Goal: Task Accomplishment & Management: Complete application form

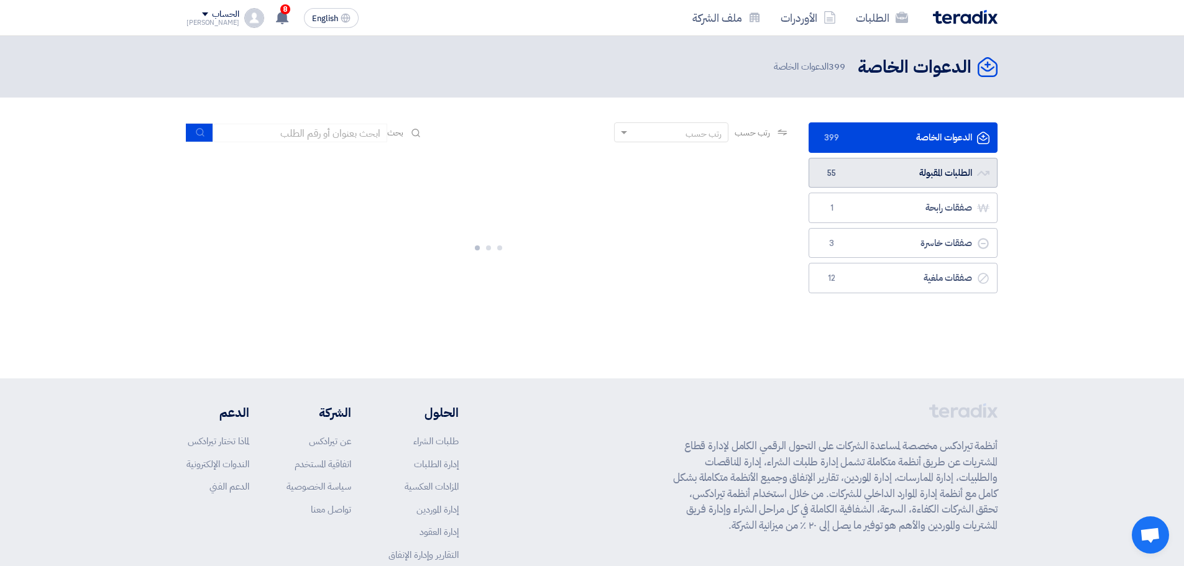
click at [860, 173] on link "الطلبات المقبولة الطلبات المقبولة 55" at bounding box center [903, 173] width 189 height 30
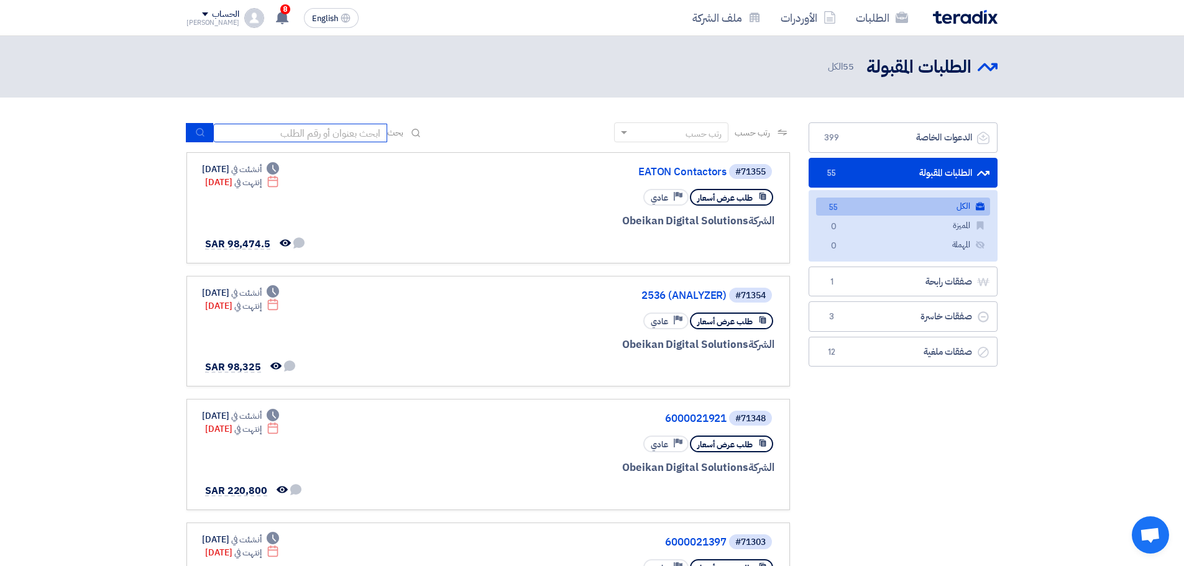
click at [323, 128] on input at bounding box center [300, 133] width 174 height 19
click at [287, 132] on input at bounding box center [300, 133] width 174 height 19
click at [375, 133] on input at bounding box center [300, 133] width 174 height 19
click at [852, 204] on link "الكل الكل 55" at bounding box center [903, 207] width 174 height 18
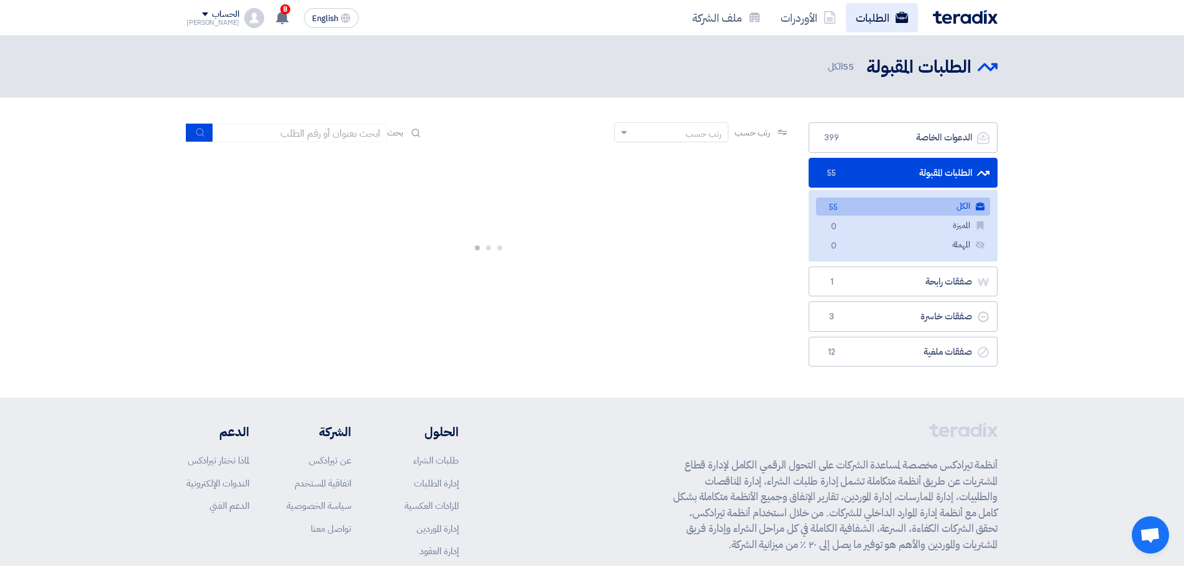
click at [863, 18] on link "الطلبات" at bounding box center [882, 17] width 72 height 29
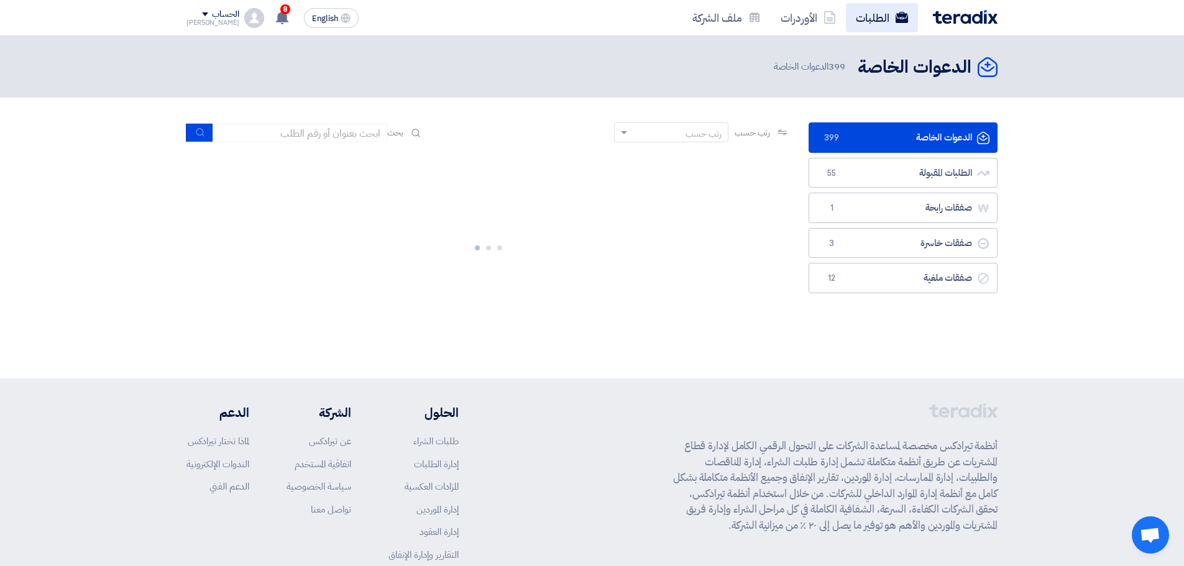
click at [881, 19] on link "الطلبات" at bounding box center [882, 17] width 72 height 29
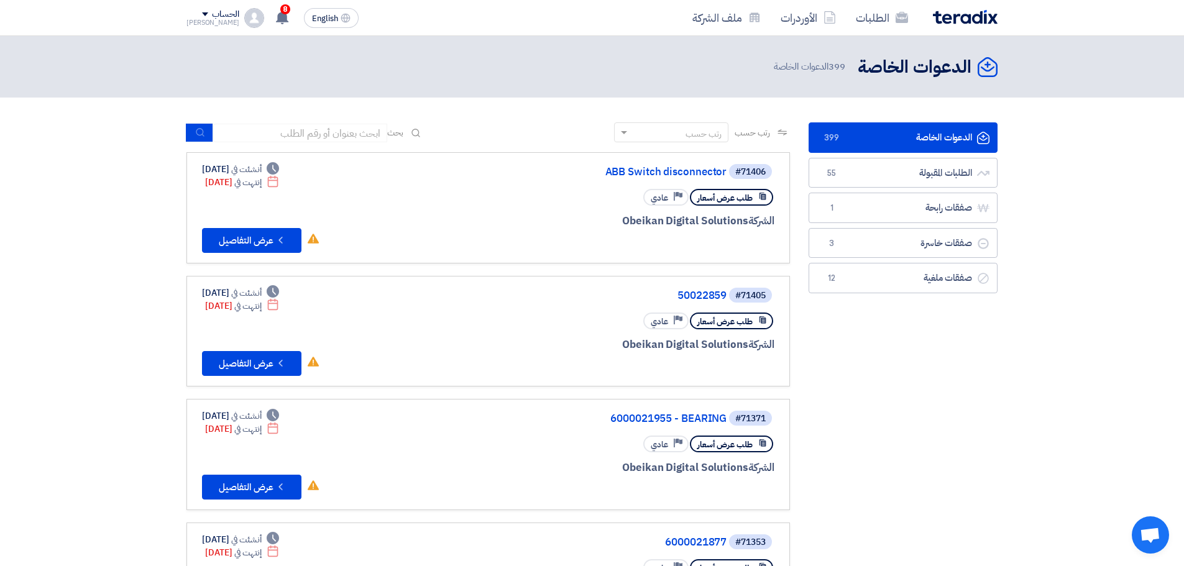
click at [865, 140] on link "الدعوات الخاصة الدعوات الخاصة 399" at bounding box center [903, 137] width 189 height 30
click at [706, 301] on link "50022859" at bounding box center [602, 295] width 249 height 11
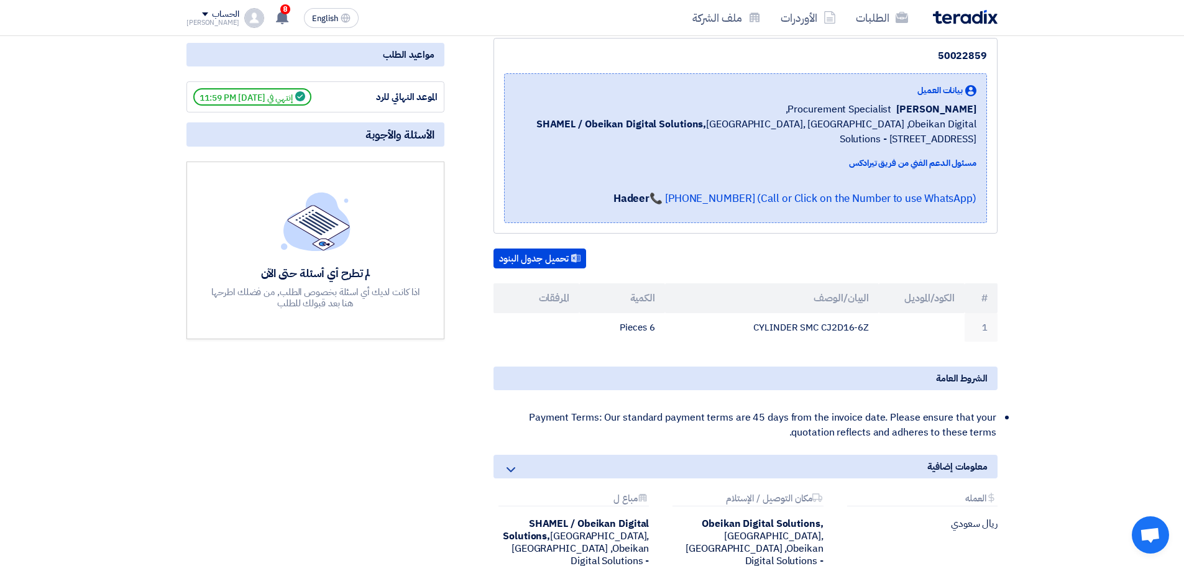
scroll to position [186, 0]
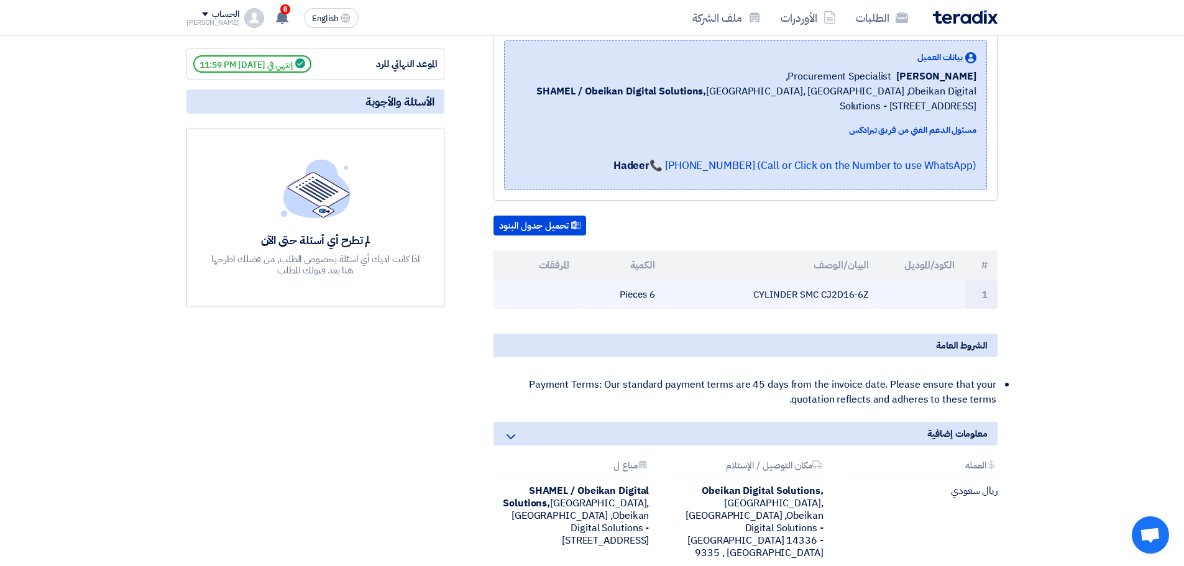
click at [780, 296] on td "CYLINDER SMC CJ2D16-6Z" at bounding box center [772, 294] width 214 height 29
copy tr "CYLINDER SMC CJ2D16-6Z"
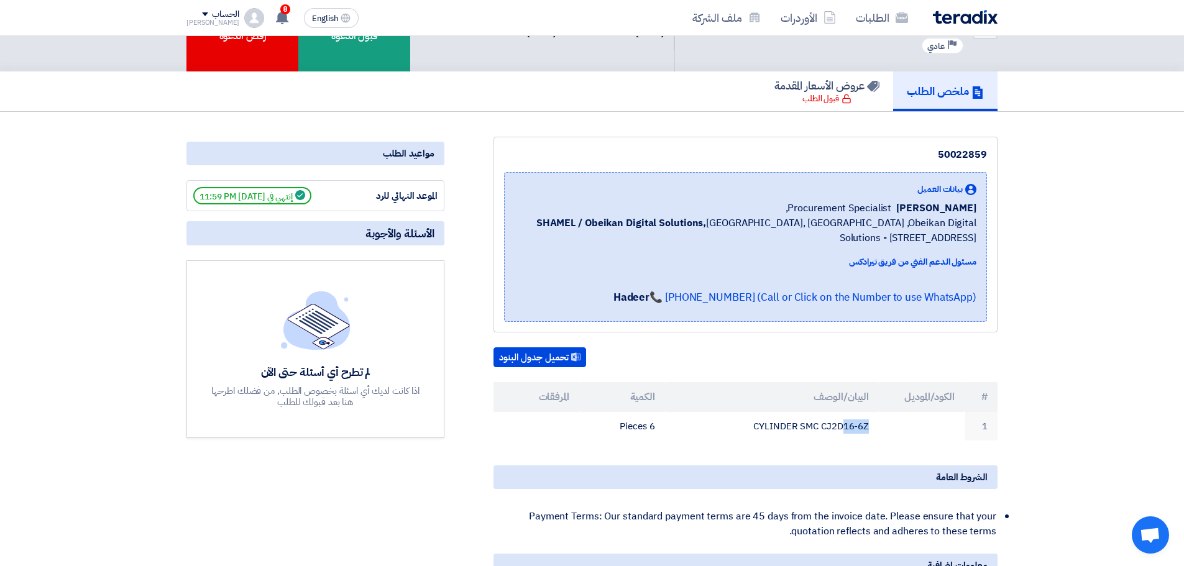
scroll to position [0, 0]
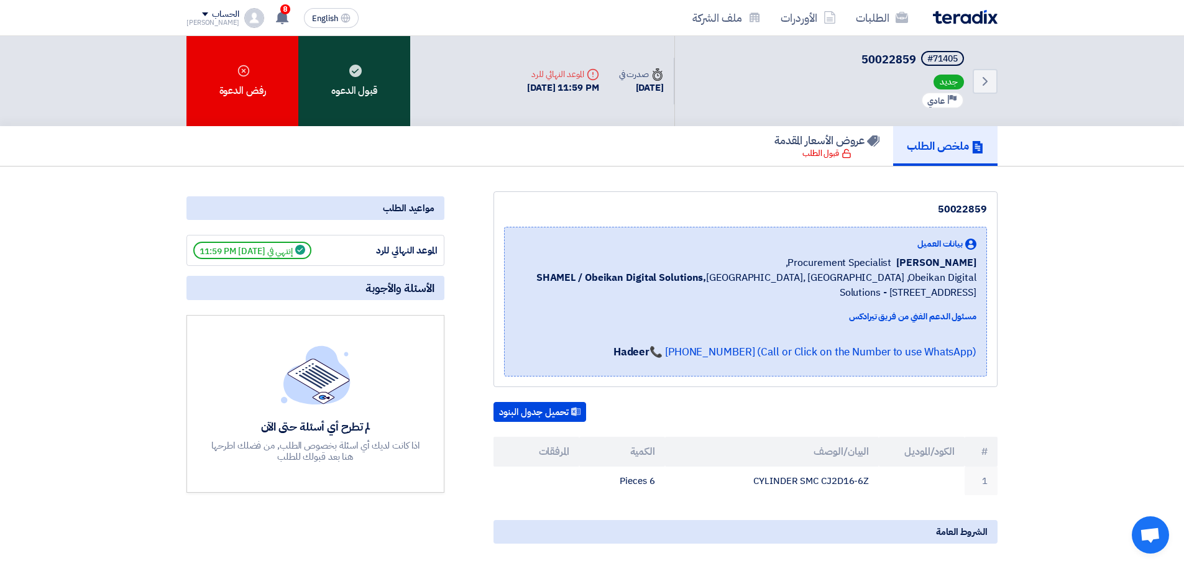
click at [349, 65] on div "قبول الدعوه" at bounding box center [354, 81] width 112 height 90
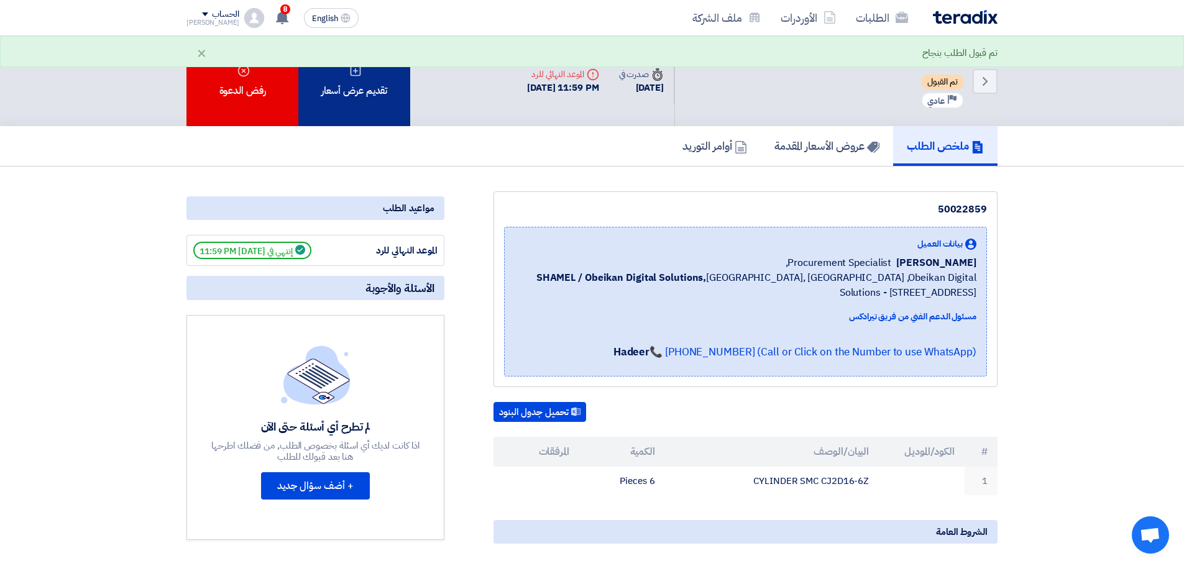
click at [382, 101] on div "تقديم عرض أسعار" at bounding box center [354, 81] width 112 height 90
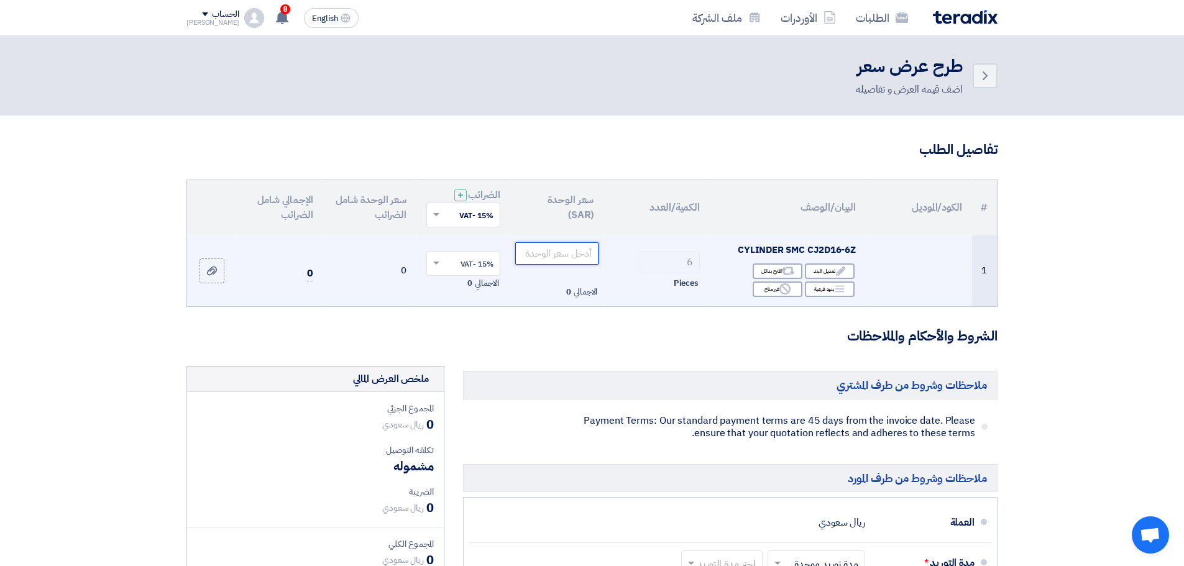
click at [563, 251] on input "number" at bounding box center [557, 253] width 84 height 22
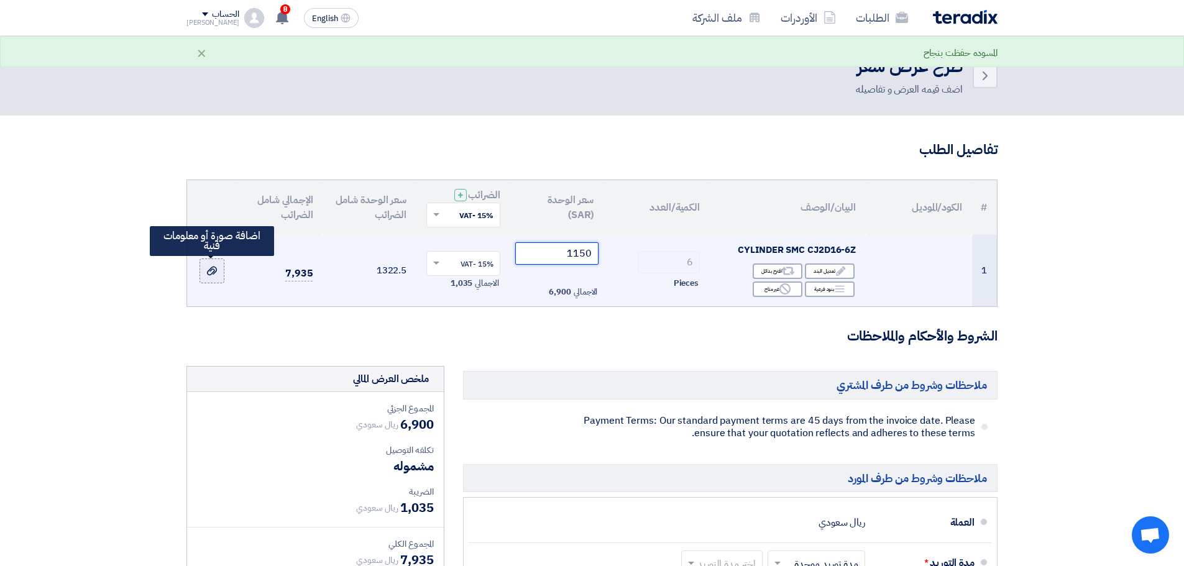
type input "1150"
click at [205, 271] on label at bounding box center [212, 271] width 25 height 25
click at [0, 0] on input "file" at bounding box center [0, 0] width 0 height 0
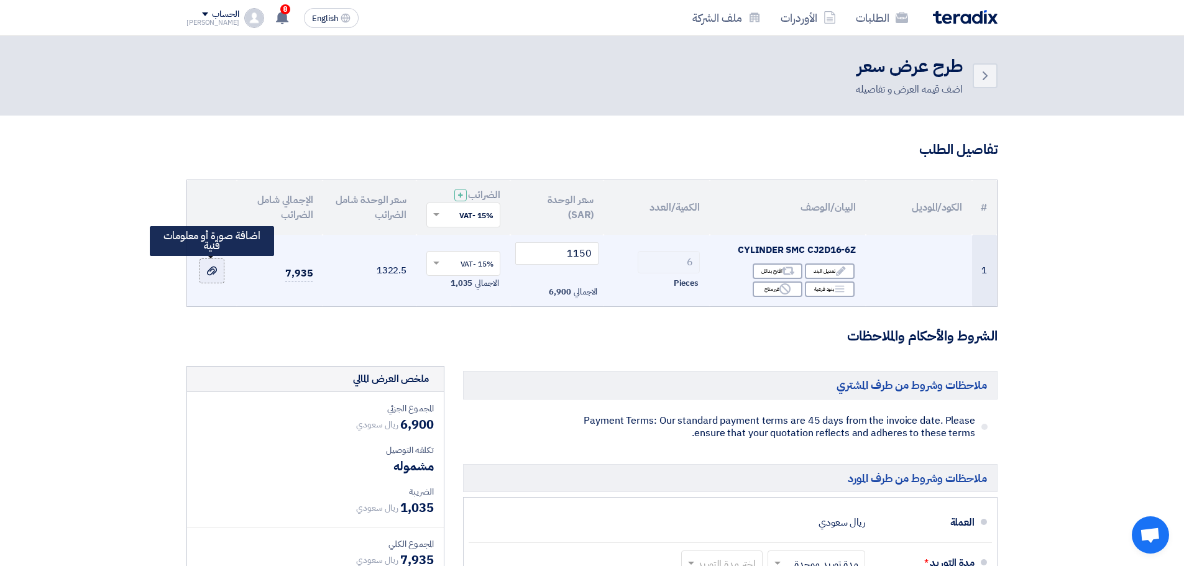
click at [212, 272] on icon at bounding box center [212, 271] width 10 height 10
click at [0, 0] on input "file" at bounding box center [0, 0] width 0 height 0
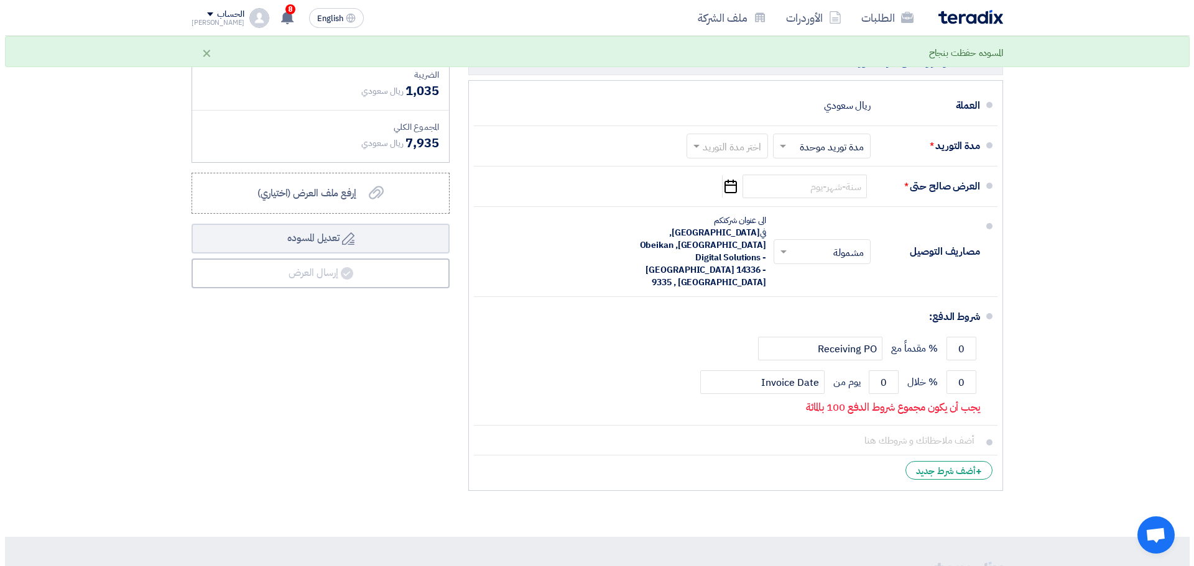
scroll to position [435, 0]
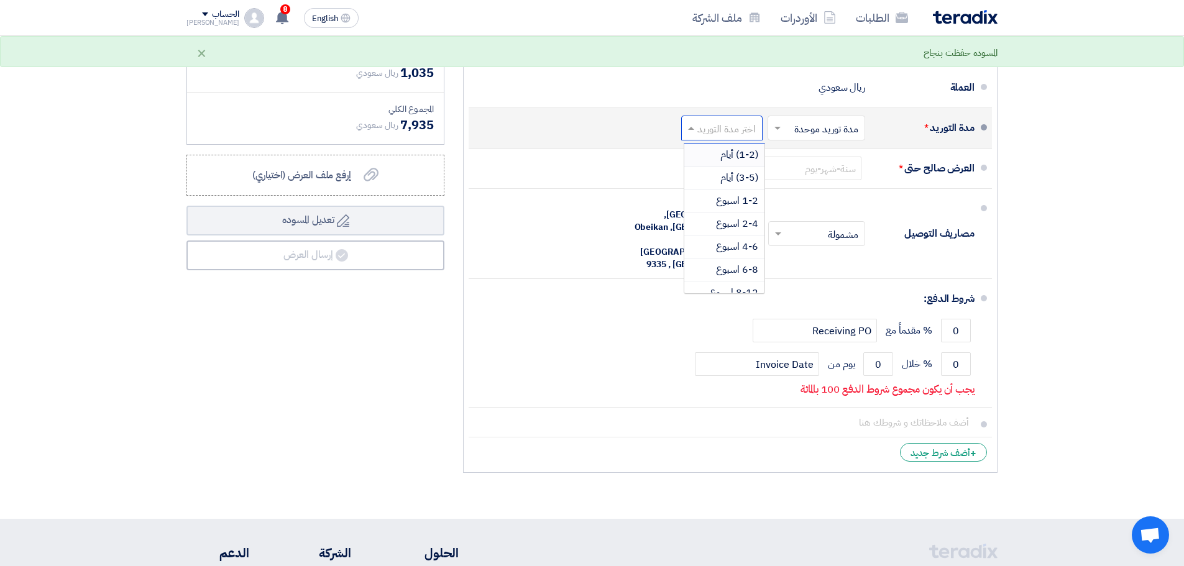
click at [732, 127] on input "text" at bounding box center [719, 130] width 75 height 18
click at [745, 226] on span "2-4 اسبوع" at bounding box center [737, 223] width 42 height 15
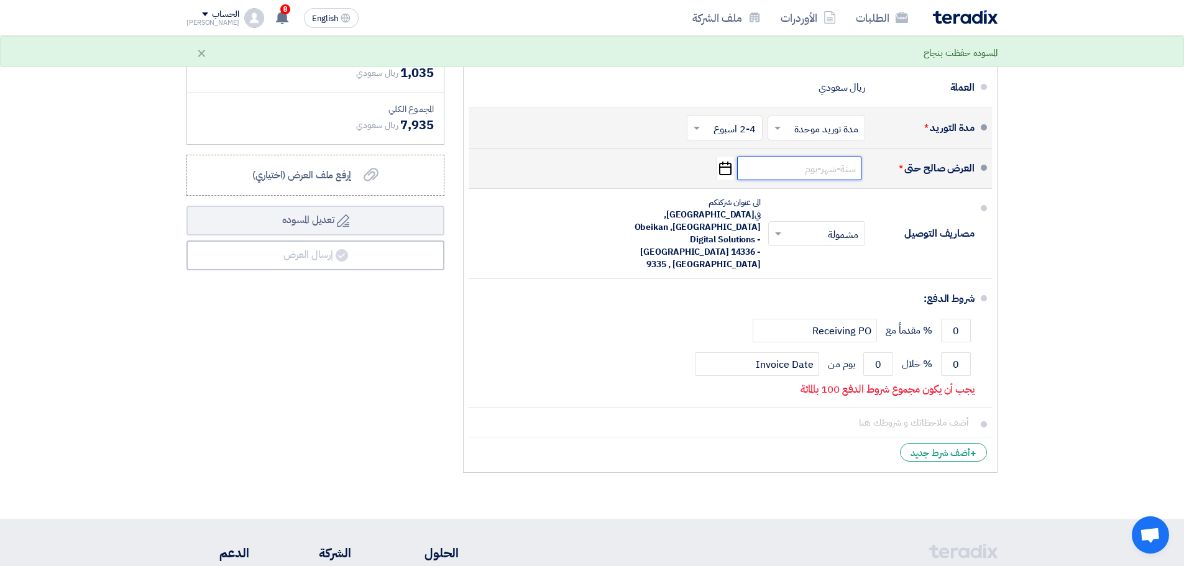
click at [825, 175] on input at bounding box center [799, 169] width 124 height 24
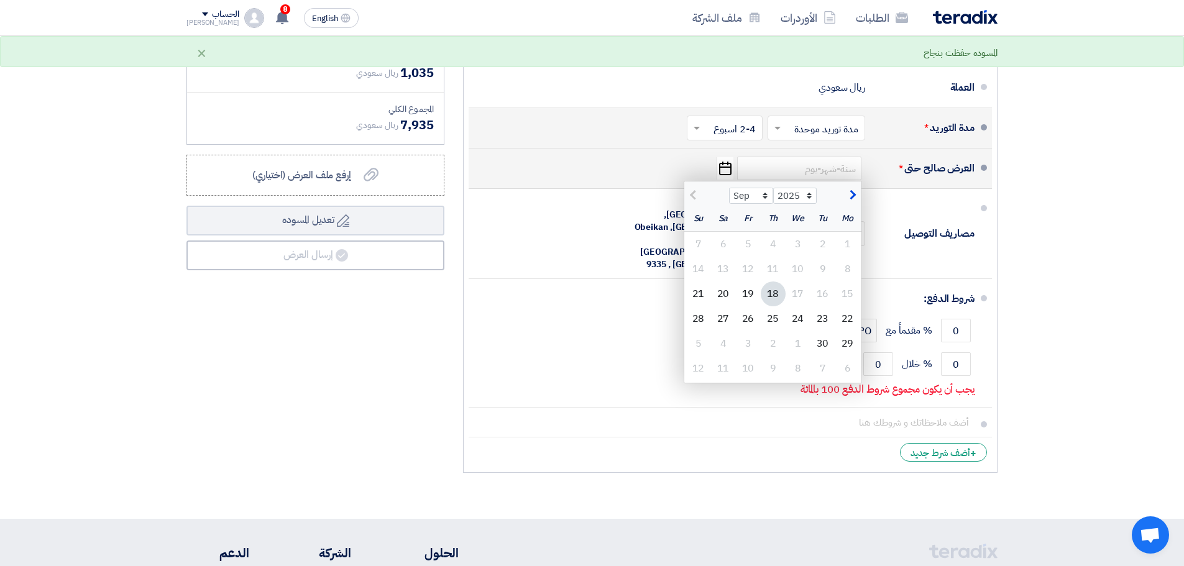
click at [853, 201] on span "button" at bounding box center [851, 195] width 7 height 14
select select "10"
click at [798, 244] on div "1" at bounding box center [798, 244] width 25 height 25
type input "[DATE]"
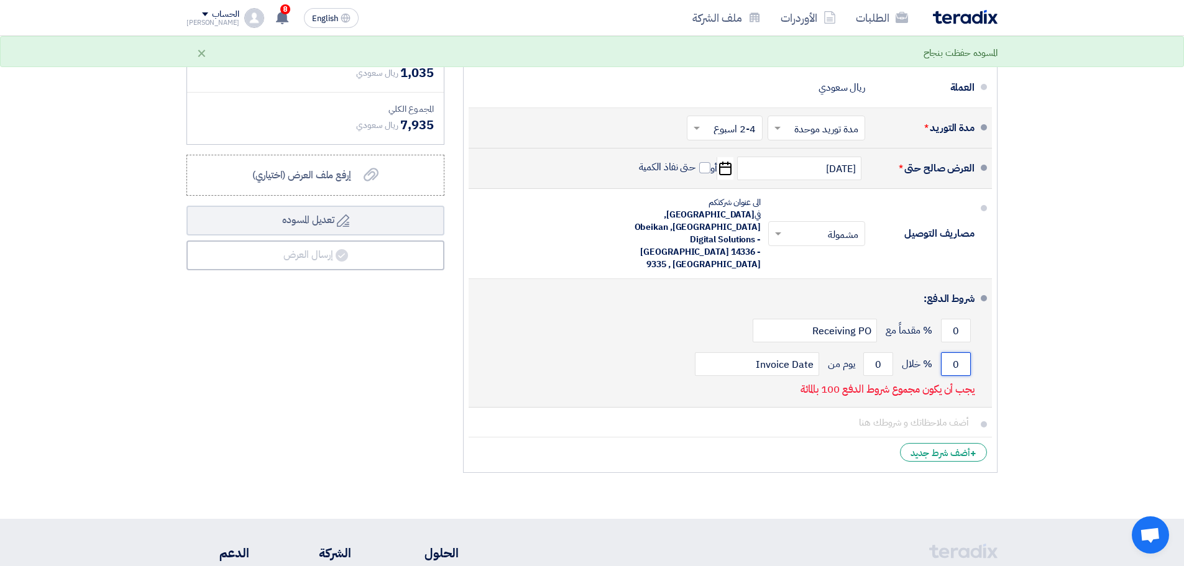
drag, startPoint x: 962, startPoint y: 329, endPoint x: 931, endPoint y: 329, distance: 30.5
click at [931, 347] on div "0 % خلال 0 يوم من Invoice Date" at bounding box center [727, 364] width 496 height 34
type input "100"
drag, startPoint x: 883, startPoint y: 323, endPoint x: 869, endPoint y: 325, distance: 14.5
click at [869, 352] on input "0" at bounding box center [878, 364] width 30 height 24
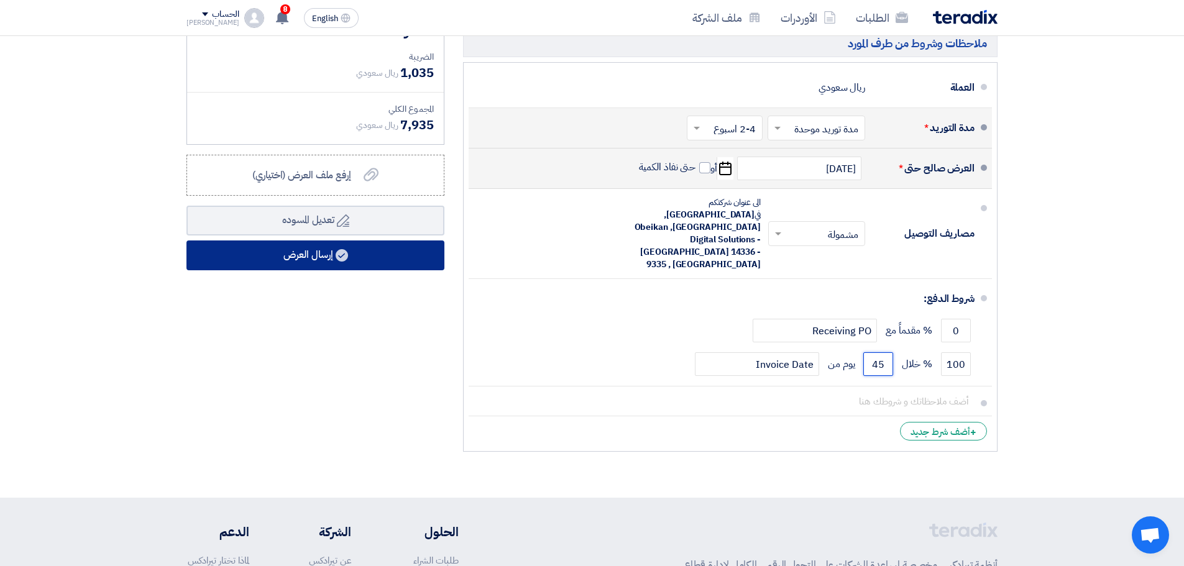
type input "45"
click at [367, 264] on button "إرسال العرض" at bounding box center [315, 256] width 258 height 30
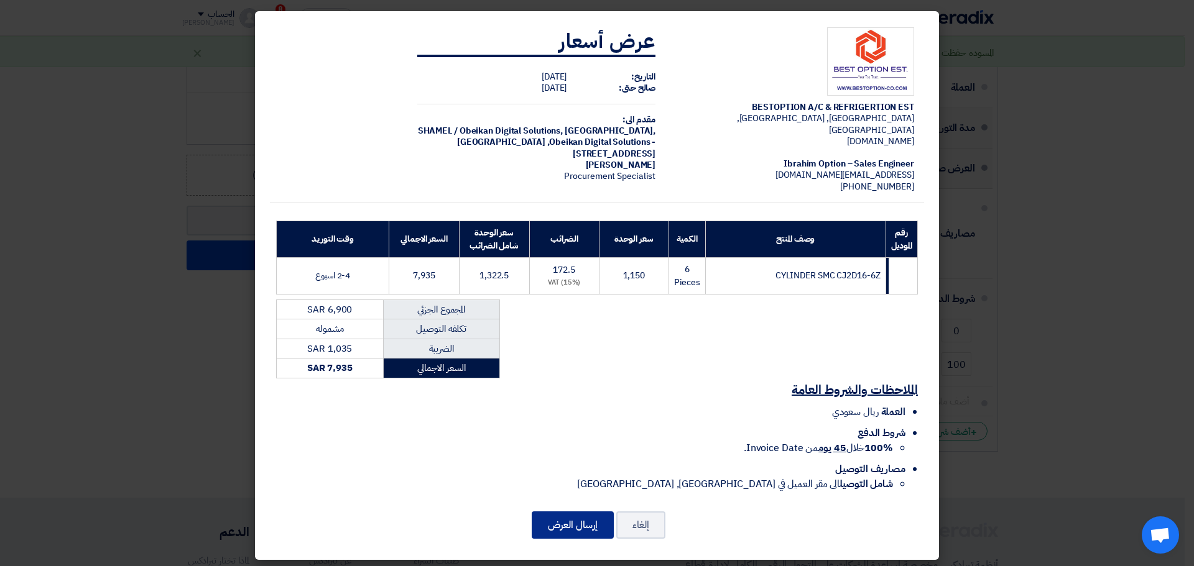
click at [572, 512] on button "إرسال العرض" at bounding box center [572, 525] width 82 height 27
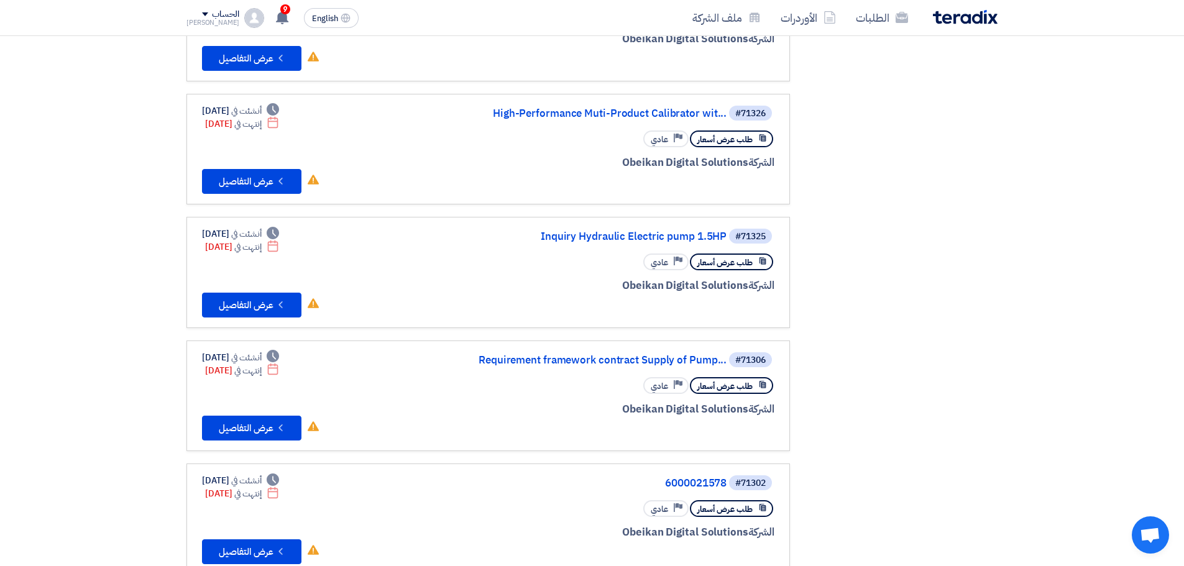
scroll to position [435, 0]
